Goal: Navigation & Orientation: Understand site structure

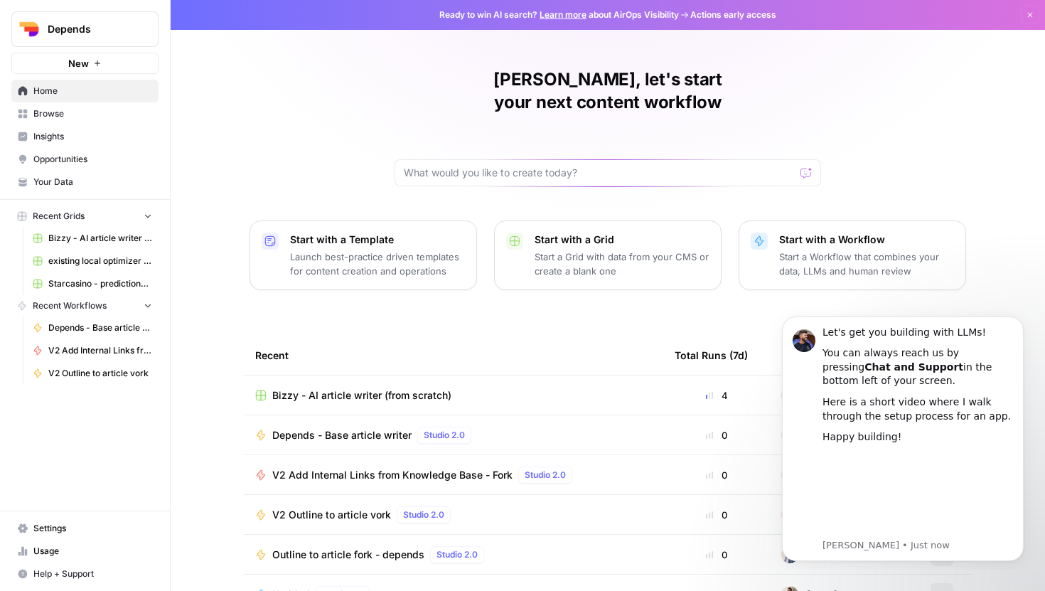
click at [49, 527] on span "Settings" at bounding box center [92, 528] width 119 height 13
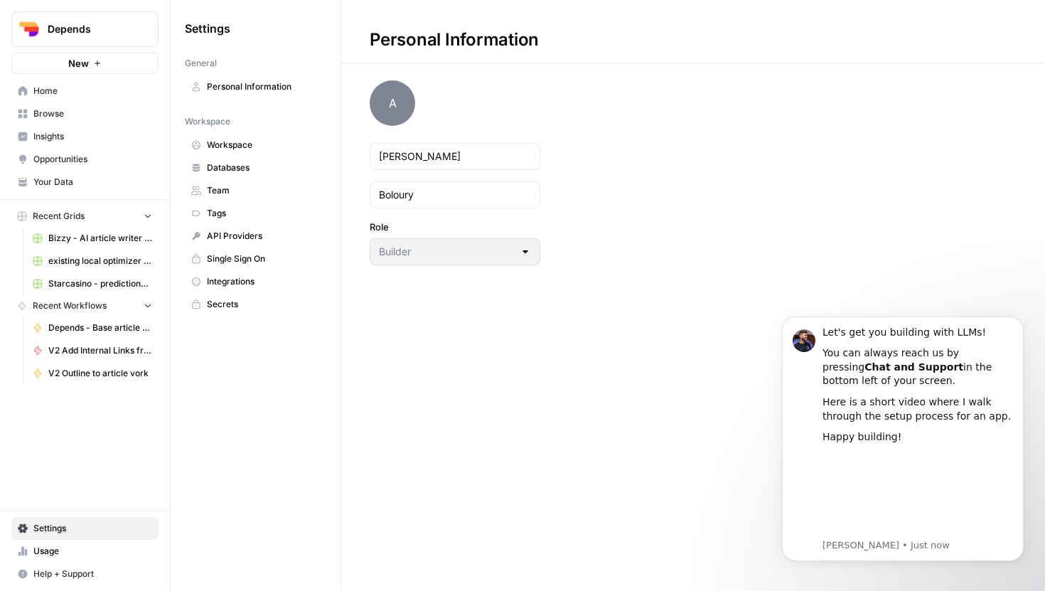
click at [236, 193] on span "Team" at bounding box center [263, 190] width 113 height 13
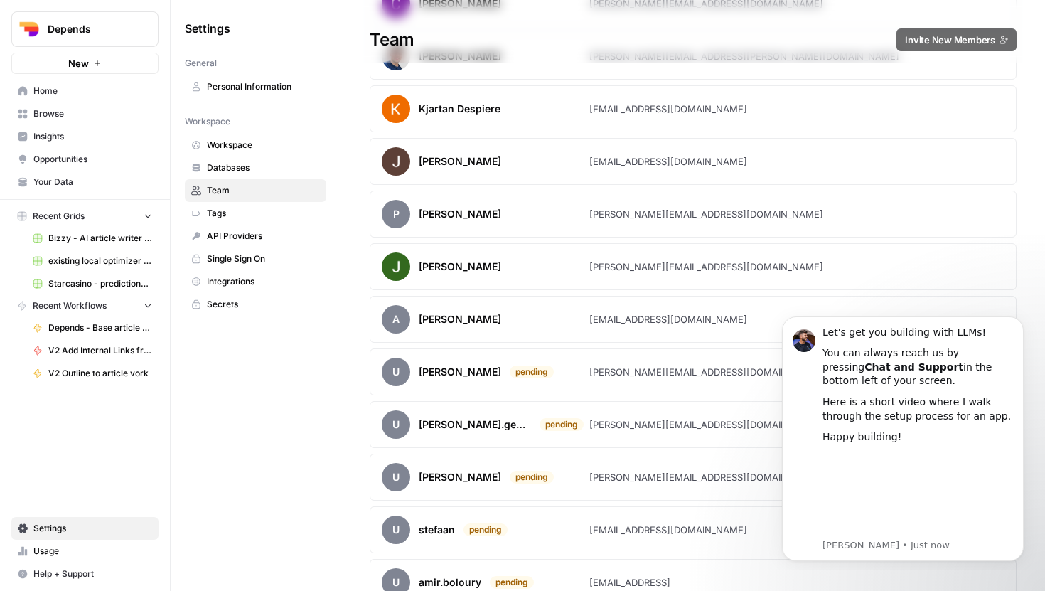
scroll to position [752, 0]
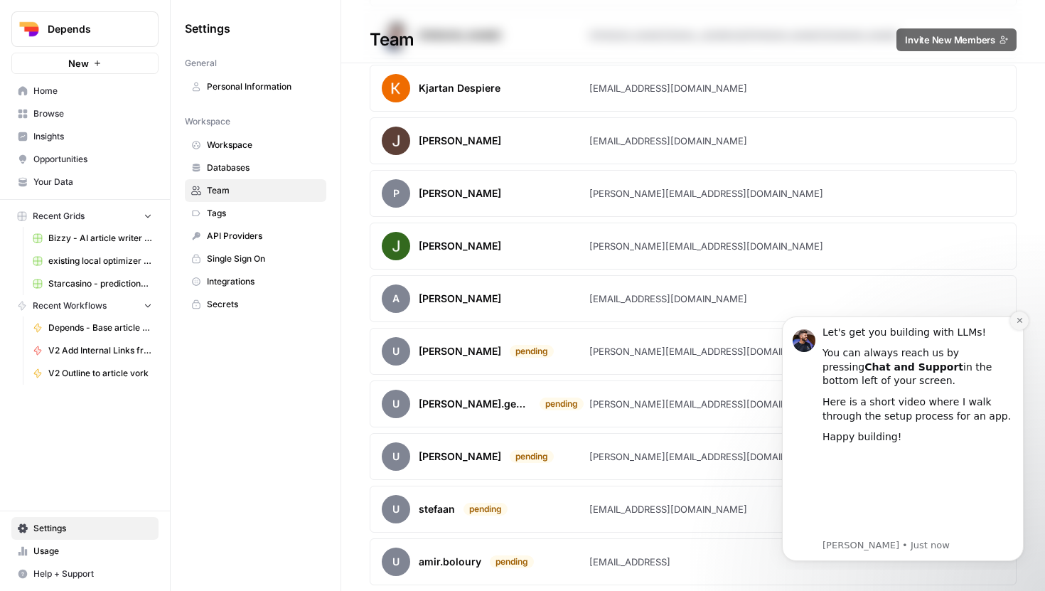
click at [1016, 322] on icon "Dismiss notification" at bounding box center [1020, 320] width 8 height 8
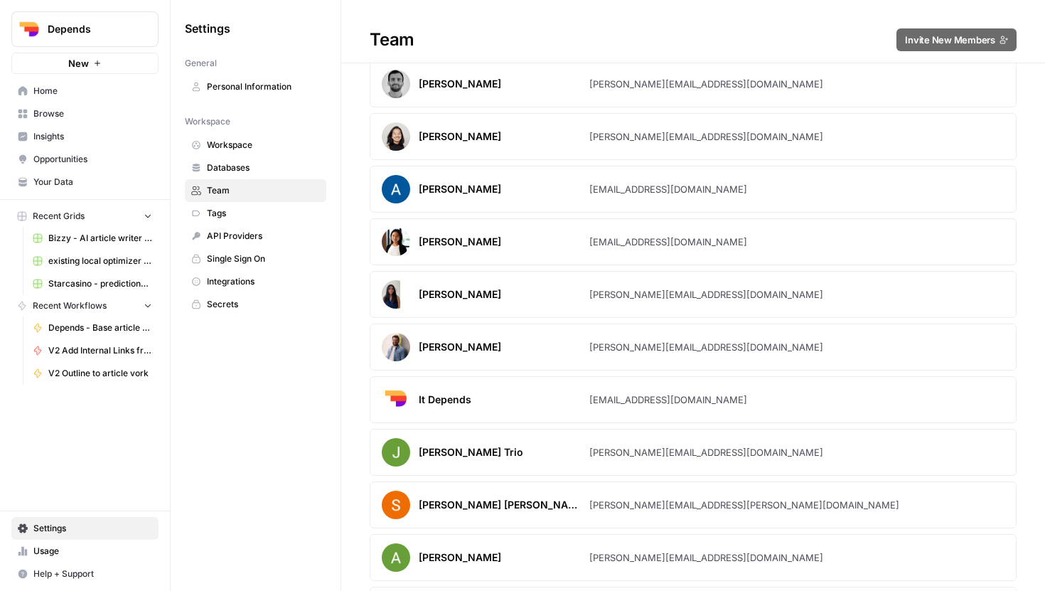
scroll to position [0, 0]
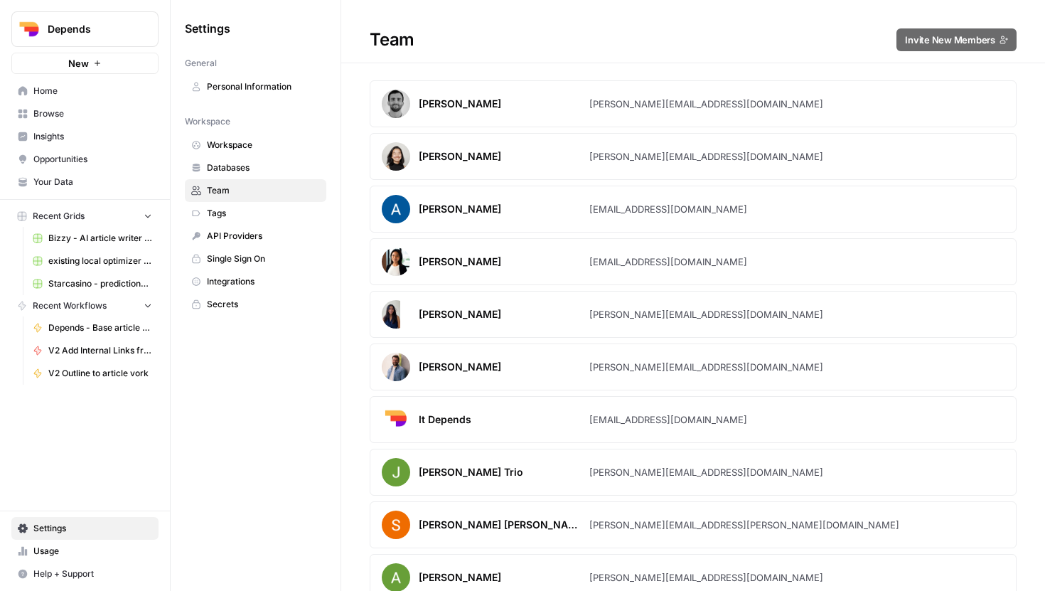
click at [258, 144] on span "Workspace" at bounding box center [263, 145] width 113 height 13
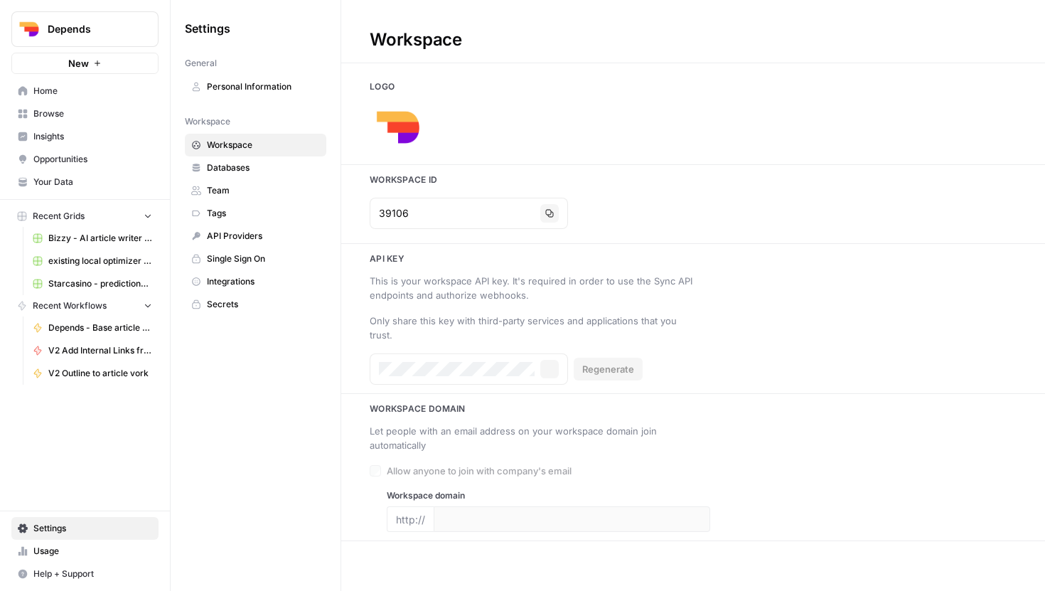
type input "[DOMAIN_NAME]"
click at [252, 164] on span "Databases" at bounding box center [263, 167] width 113 height 13
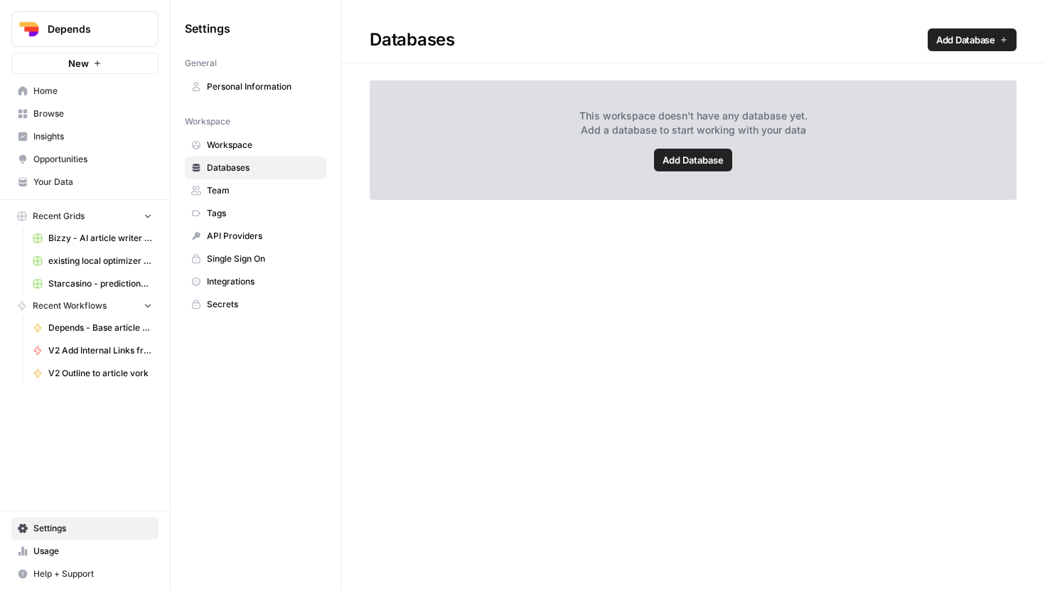
click at [249, 181] on link "Team" at bounding box center [255, 190] width 141 height 23
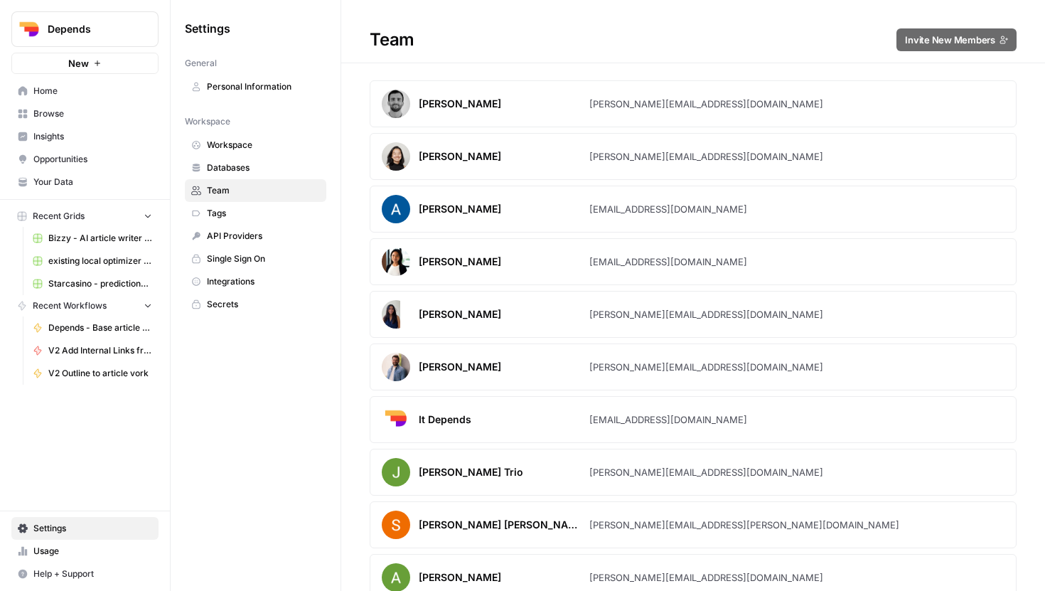
click at [53, 553] on span "Usage" at bounding box center [92, 550] width 119 height 13
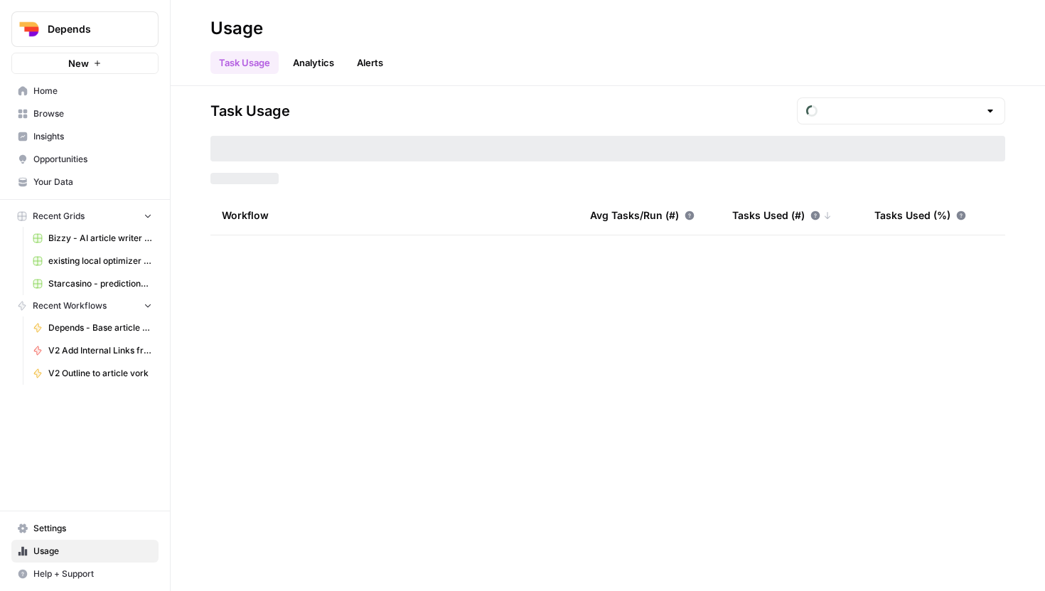
type input "September Tasks"
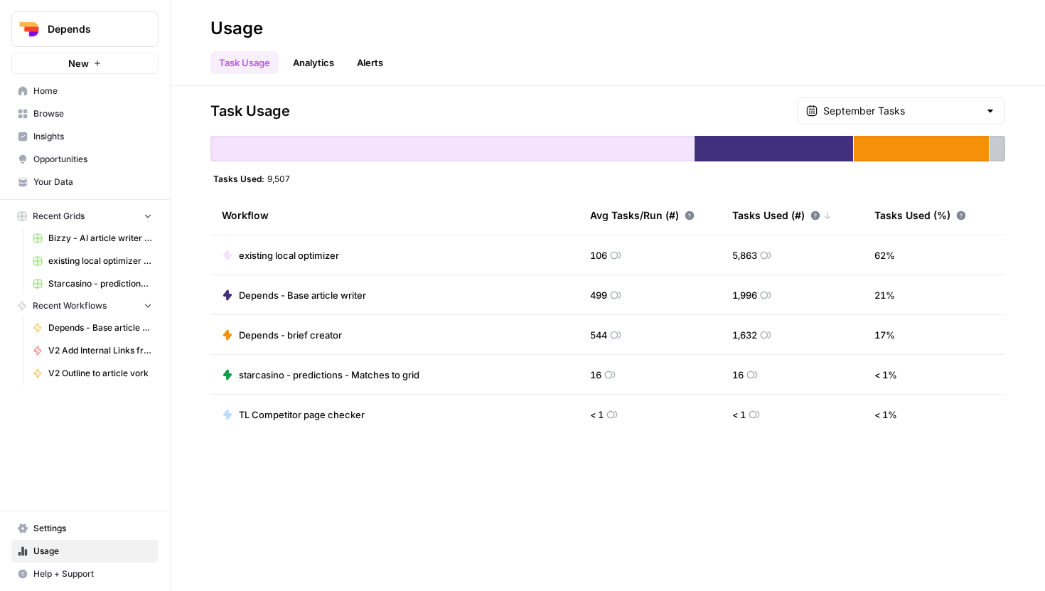
click at [67, 527] on span "Settings" at bounding box center [92, 528] width 119 height 13
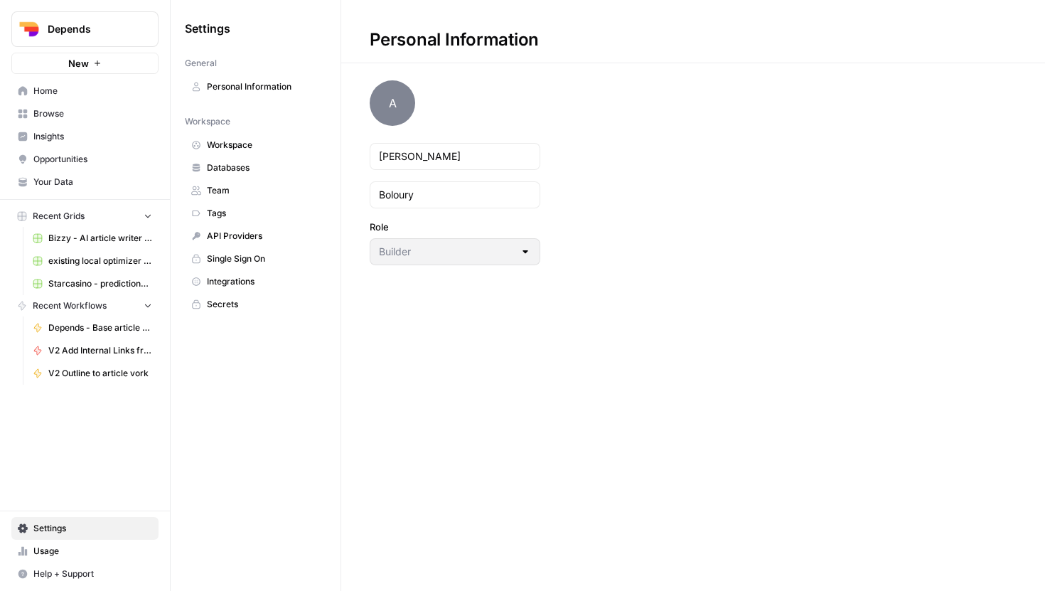
click at [109, 93] on span "Home" at bounding box center [92, 91] width 119 height 13
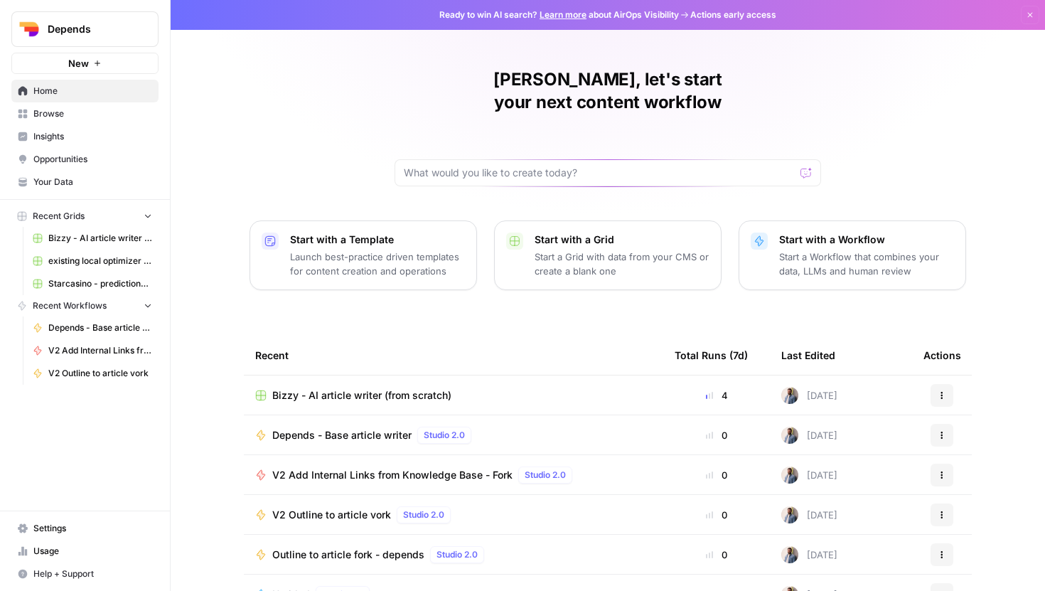
click at [134, 36] on button "Depends" at bounding box center [84, 29] width 147 height 36
click at [92, 123] on link "Browse" at bounding box center [84, 113] width 147 height 23
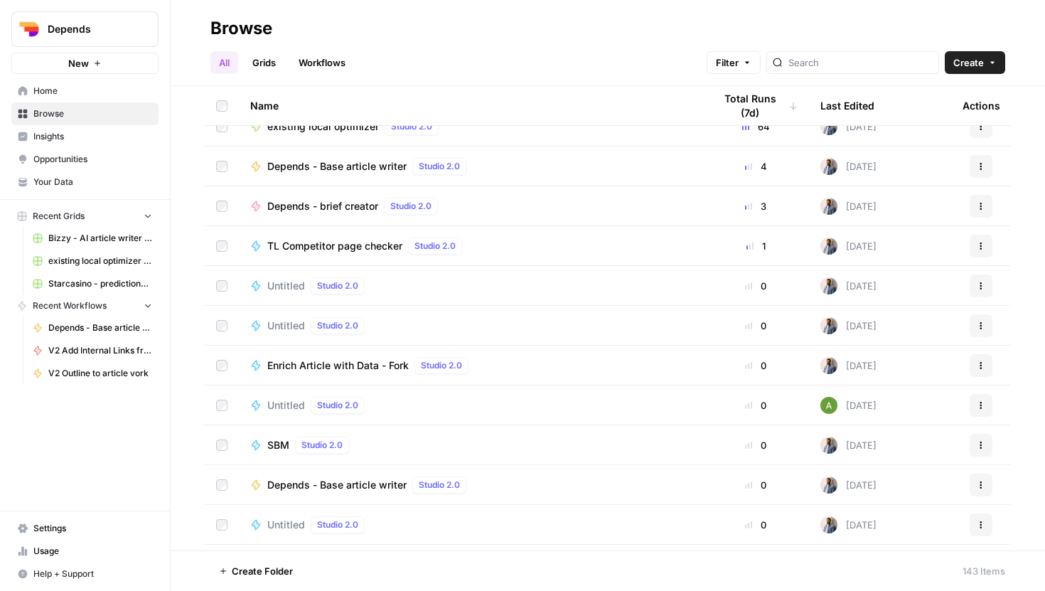
scroll to position [1888, 0]
